Goal: Information Seeking & Learning: Check status

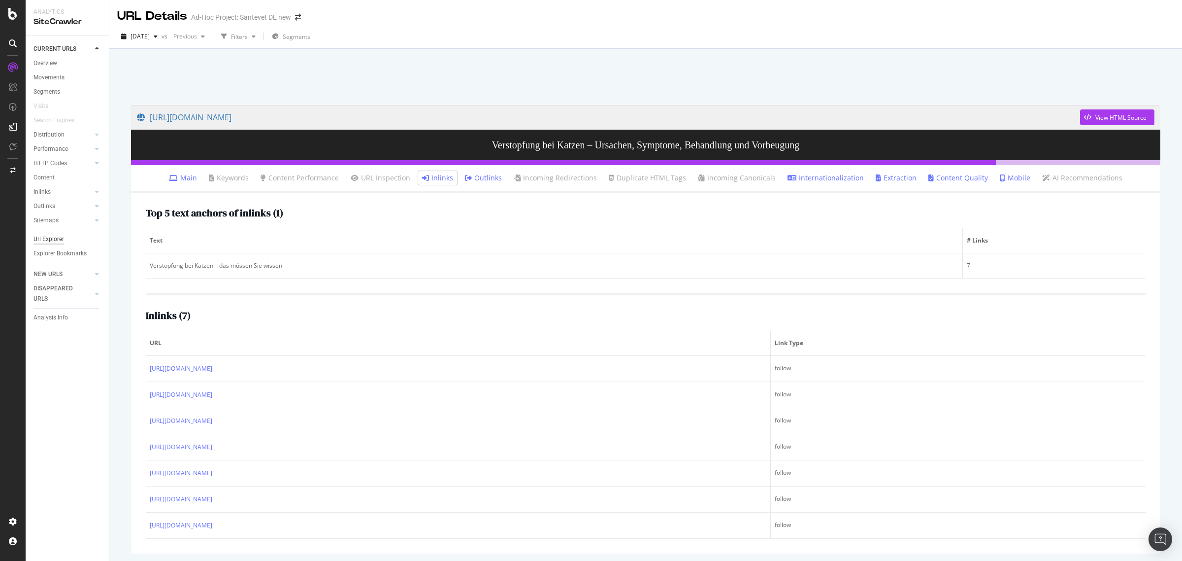
click at [45, 237] on div "Url Explorer" at bounding box center [48, 239] width 31 height 10
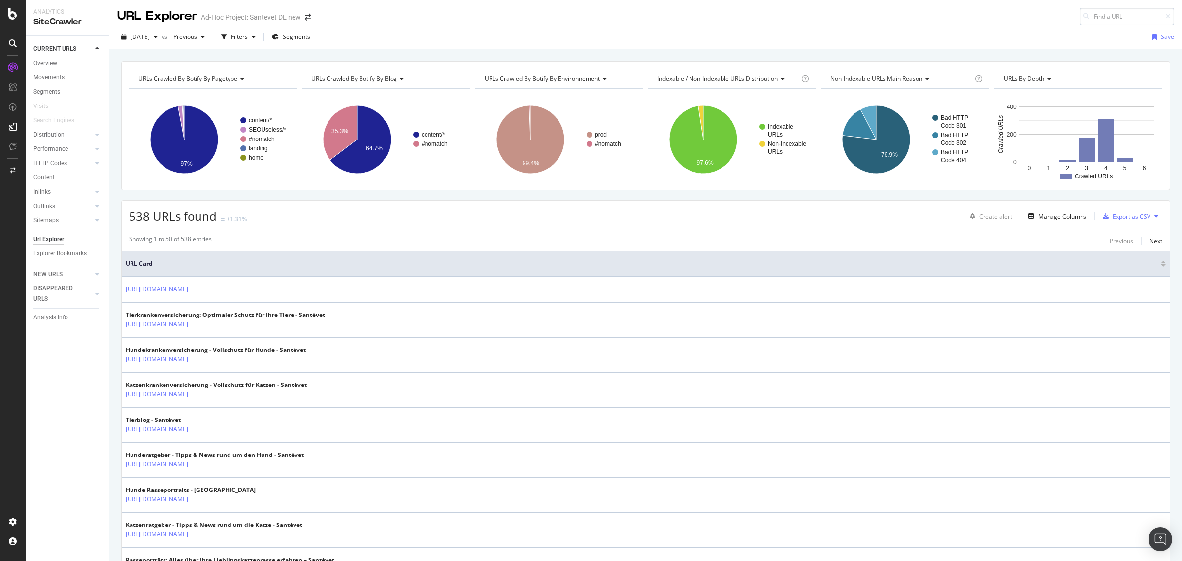
click at [1087, 17] on input at bounding box center [1127, 16] width 95 height 17
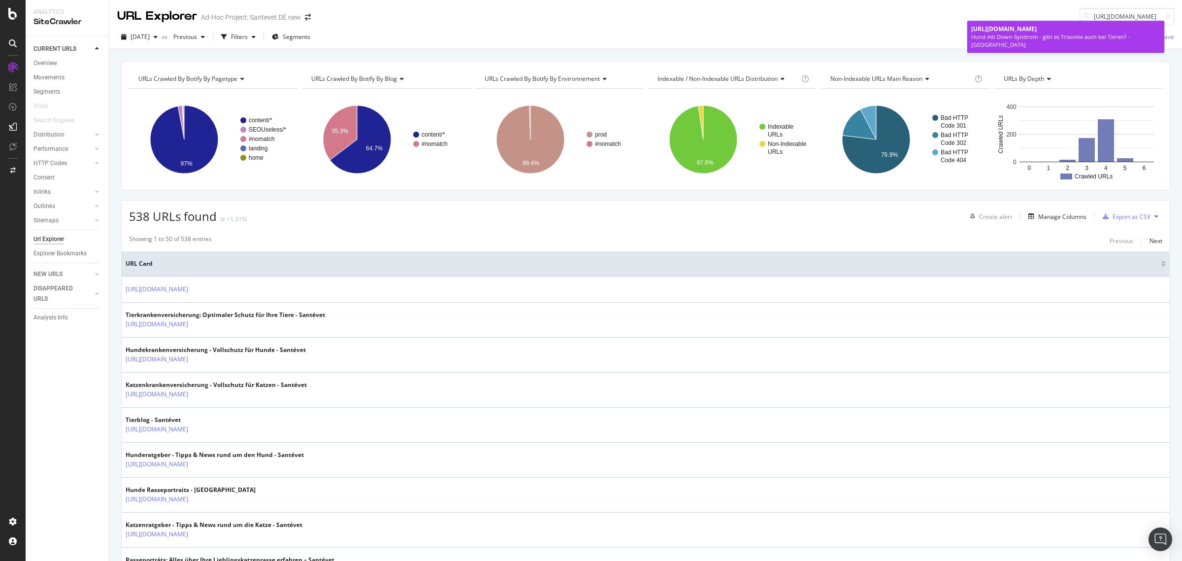
type input "[URL][DOMAIN_NAME]"
click at [1037, 30] on span "[URL][DOMAIN_NAME]" at bounding box center [1004, 29] width 66 height 8
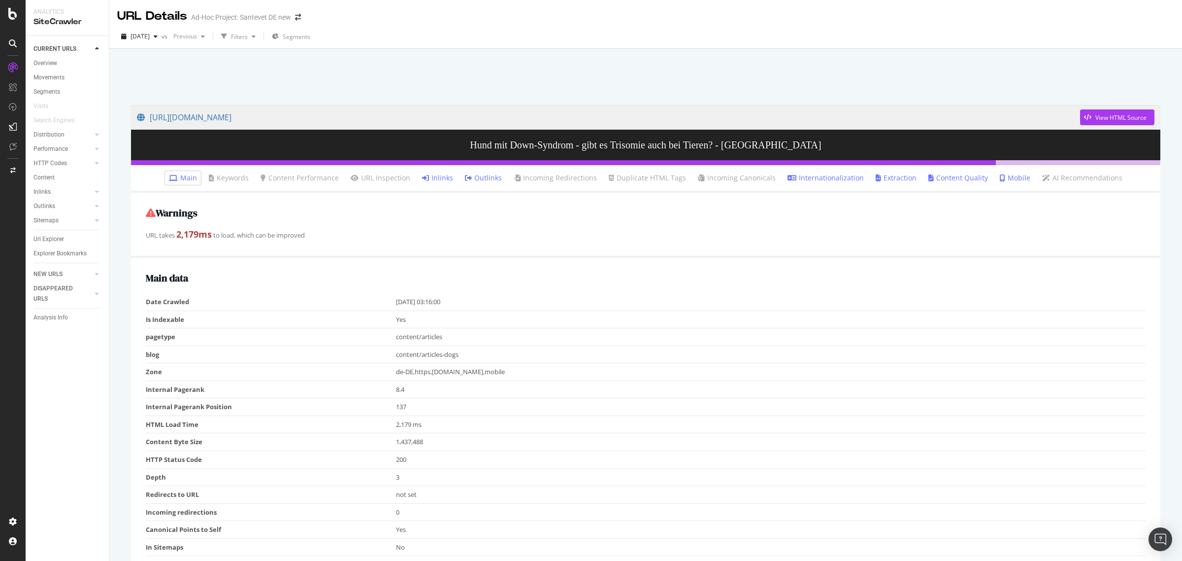
click at [444, 178] on link "Inlinks" at bounding box center [437, 178] width 31 height 10
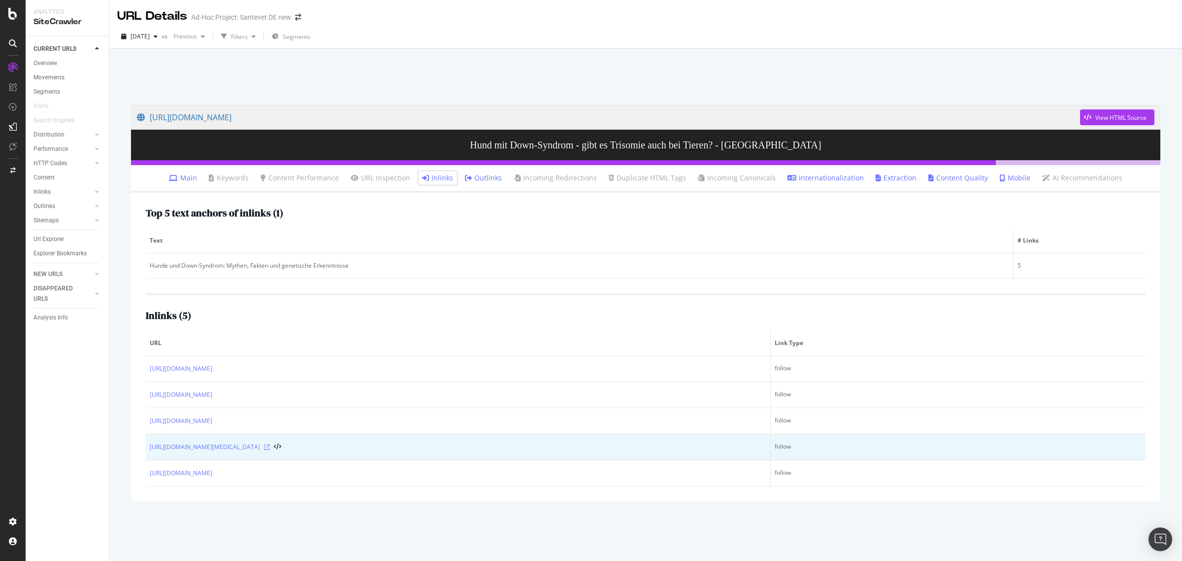
click at [270, 449] on icon at bounding box center [267, 447] width 6 height 6
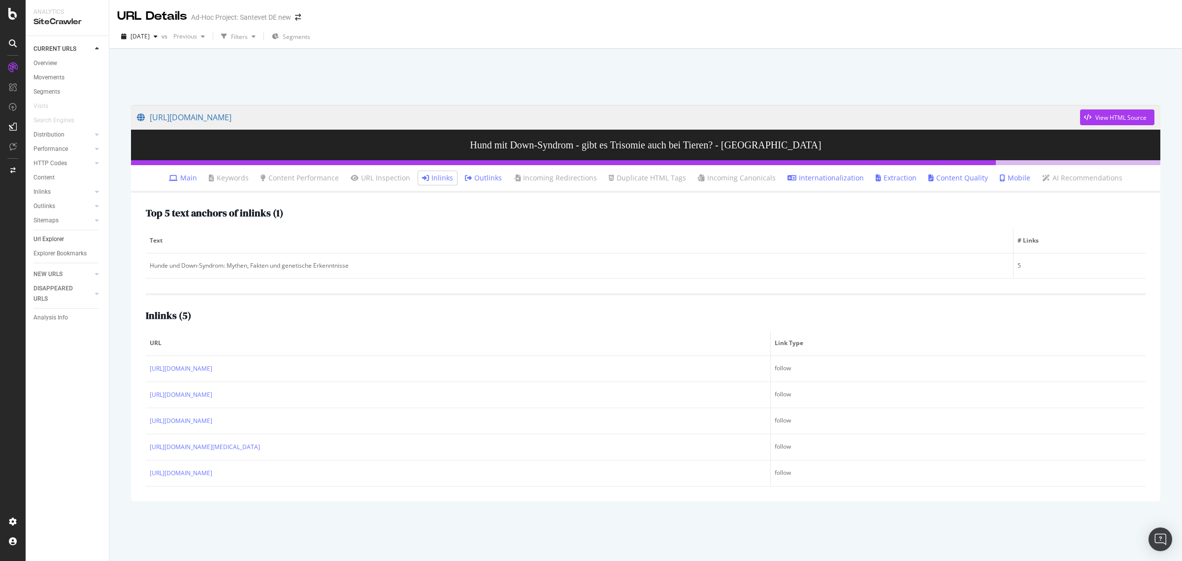
click at [68, 235] on link "Url Explorer" at bounding box center [67, 239] width 68 height 10
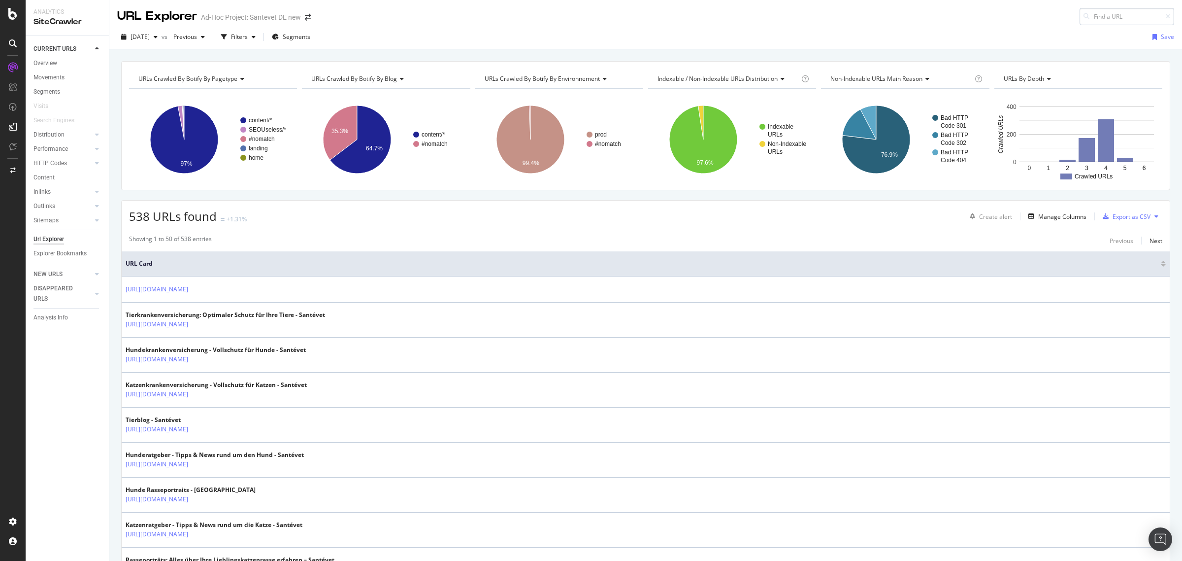
click at [1099, 14] on input at bounding box center [1127, 16] width 95 height 17
type input "[URL][DOMAIN_NAME]"
click at [1057, 40] on div "Physiotherapie für Hunde - Alles über Kosten und Behandlung - Santévet" at bounding box center [1065, 37] width 189 height 8
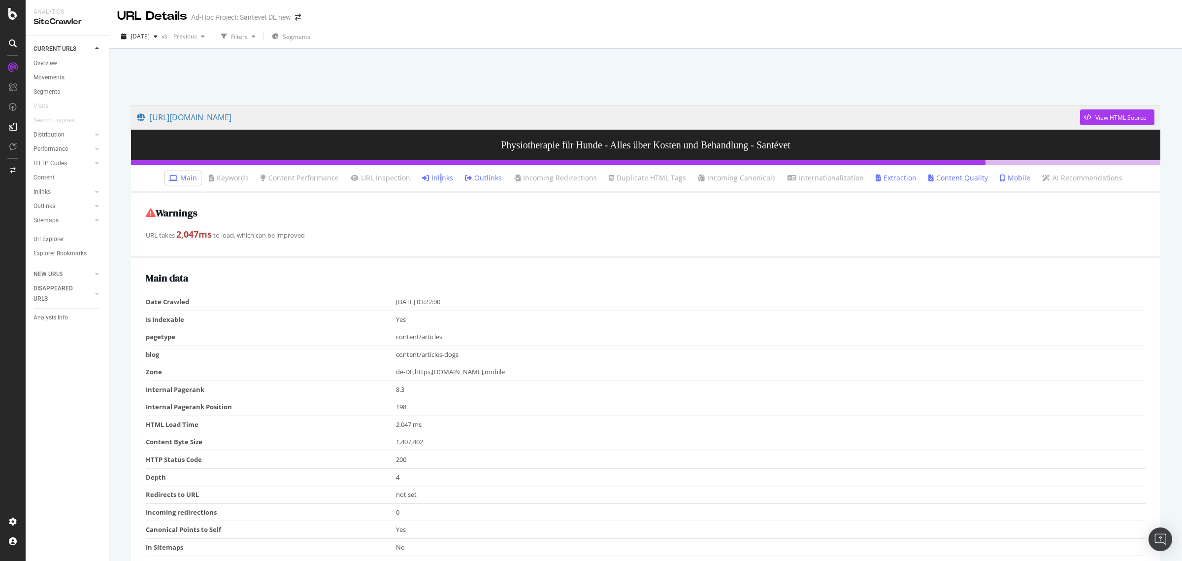
click at [443, 176] on link "Inlinks" at bounding box center [437, 178] width 31 height 10
